Goal: Task Accomplishment & Management: Use online tool/utility

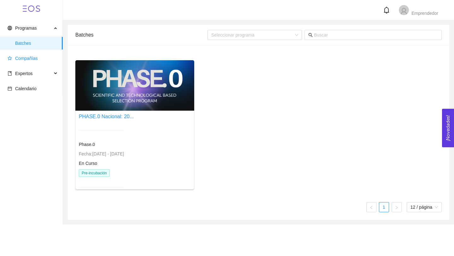
click at [38, 59] on span "Compañías" at bounding box center [33, 58] width 50 height 13
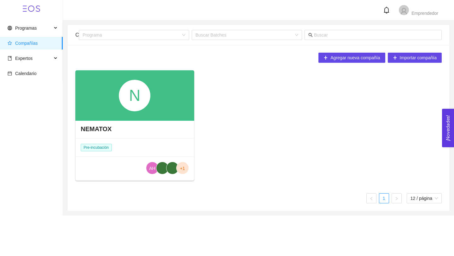
click at [143, 102] on div "N" at bounding box center [135, 96] width 32 height 32
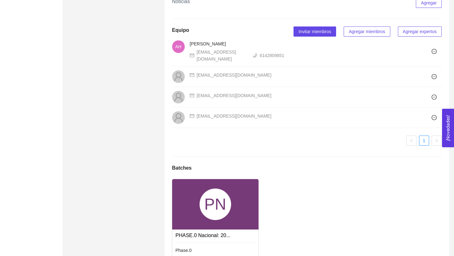
scroll to position [391, 0]
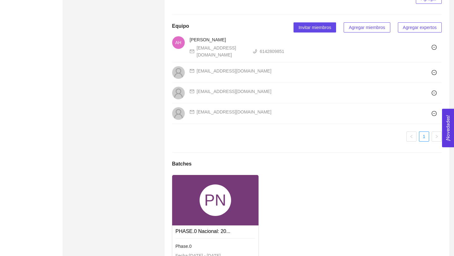
click at [235, 195] on div "PN" at bounding box center [215, 200] width 86 height 50
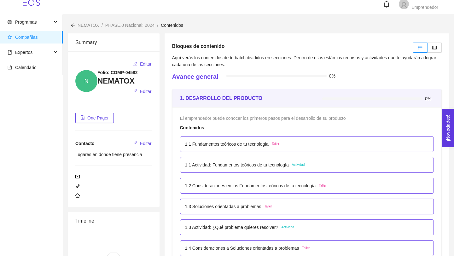
scroll to position [7, 0]
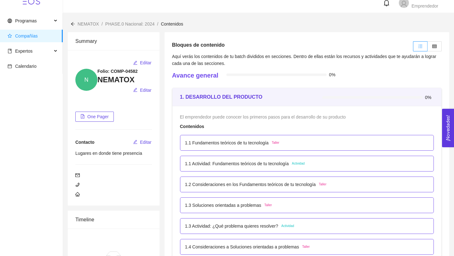
click at [246, 145] on p "1.1 Fundamentos teóricos de tu tecnología" at bounding box center [227, 142] width 84 height 7
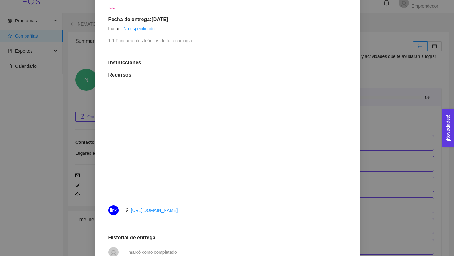
scroll to position [0, 0]
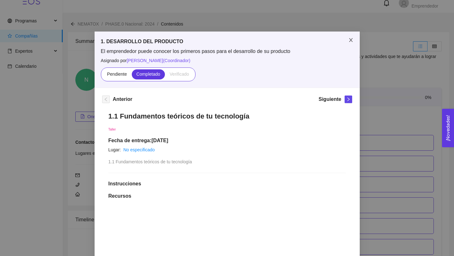
click at [347, 39] on span "Close" at bounding box center [351, 41] width 18 height 18
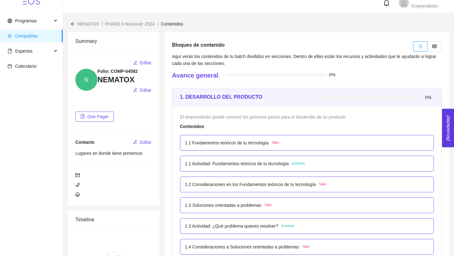
click at [246, 164] on p "1.1 Actividad: Fundamentos teóricos de tu tecnología" at bounding box center [237, 163] width 104 height 7
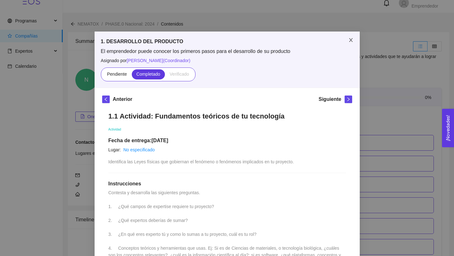
click at [352, 40] on icon "close" at bounding box center [350, 40] width 5 height 5
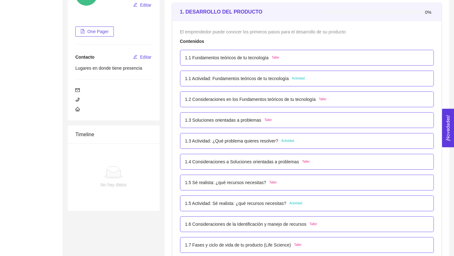
scroll to position [96, 0]
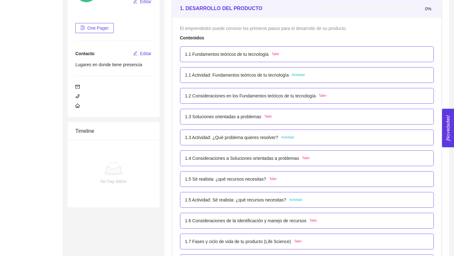
click at [271, 137] on p "1.3 Actividad: ¿Qué problema quieres resolver?" at bounding box center [231, 137] width 93 height 7
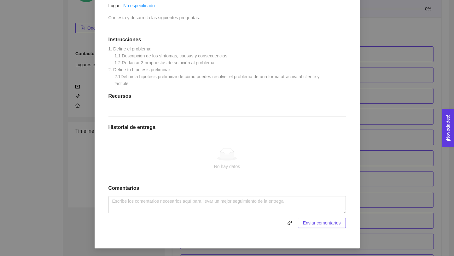
scroll to position [0, 0]
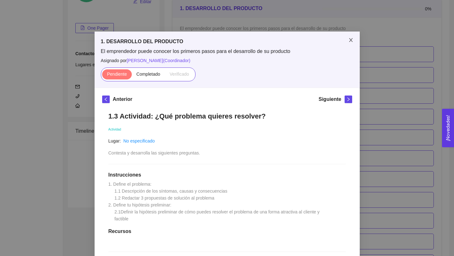
click at [351, 39] on icon "close" at bounding box center [350, 40] width 5 height 5
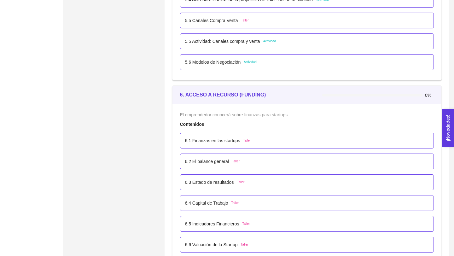
scroll to position [1381, 0]
click at [246, 41] on p "5.5 Actividad: Canales compra y venta" at bounding box center [222, 40] width 75 height 7
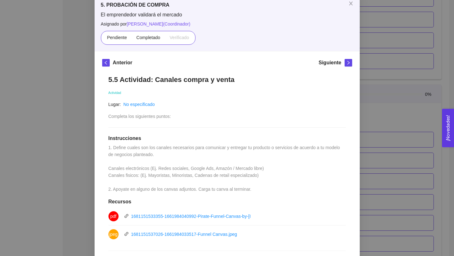
scroll to position [0, 0]
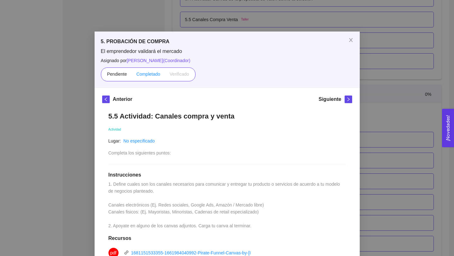
click at [154, 74] on span "Completado" at bounding box center [149, 74] width 24 height 5
click at [132, 76] on input "Completado" at bounding box center [132, 76] width 0 height 0
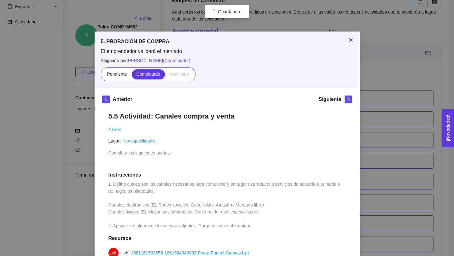
scroll to position [1381, 0]
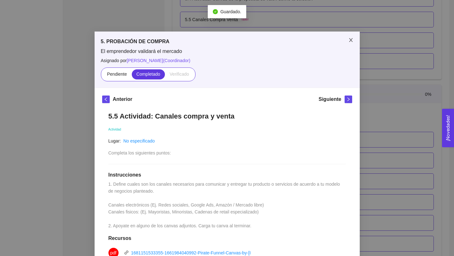
click at [349, 43] on icon "close" at bounding box center [350, 40] width 5 height 5
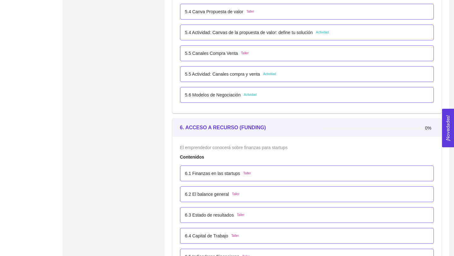
scroll to position [1339, 0]
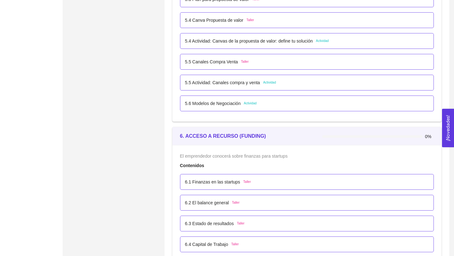
click at [241, 84] on p "5.5 Actividad: Canales compra y venta" at bounding box center [222, 82] width 75 height 7
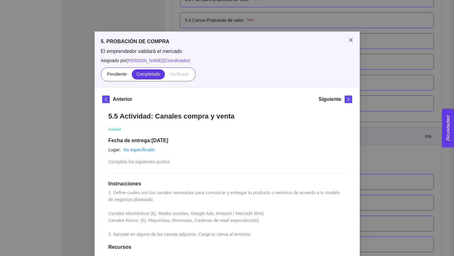
click at [350, 39] on icon "close" at bounding box center [350, 40] width 3 height 4
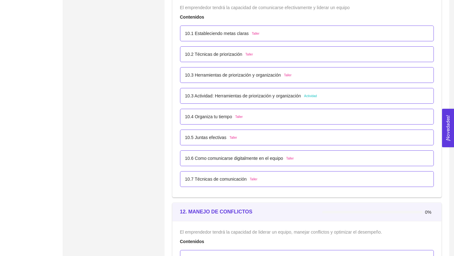
scroll to position [2337, 0]
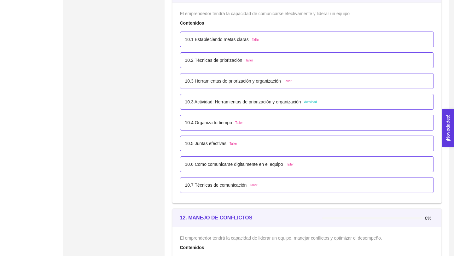
click at [285, 102] on p "10.3 Actividad: Herramientas de priorización y organización" at bounding box center [243, 101] width 116 height 7
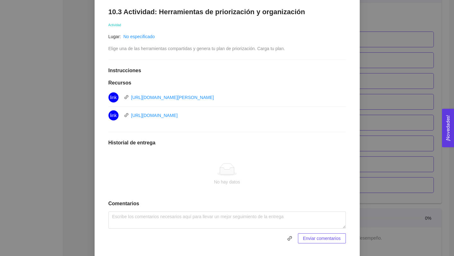
scroll to position [108, 0]
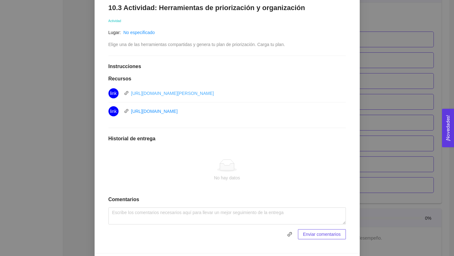
click at [214, 93] on link "[URL][DOMAIN_NAME][PERSON_NAME]" at bounding box center [172, 93] width 83 height 5
